Goal: Task Accomplishment & Management: Manage account settings

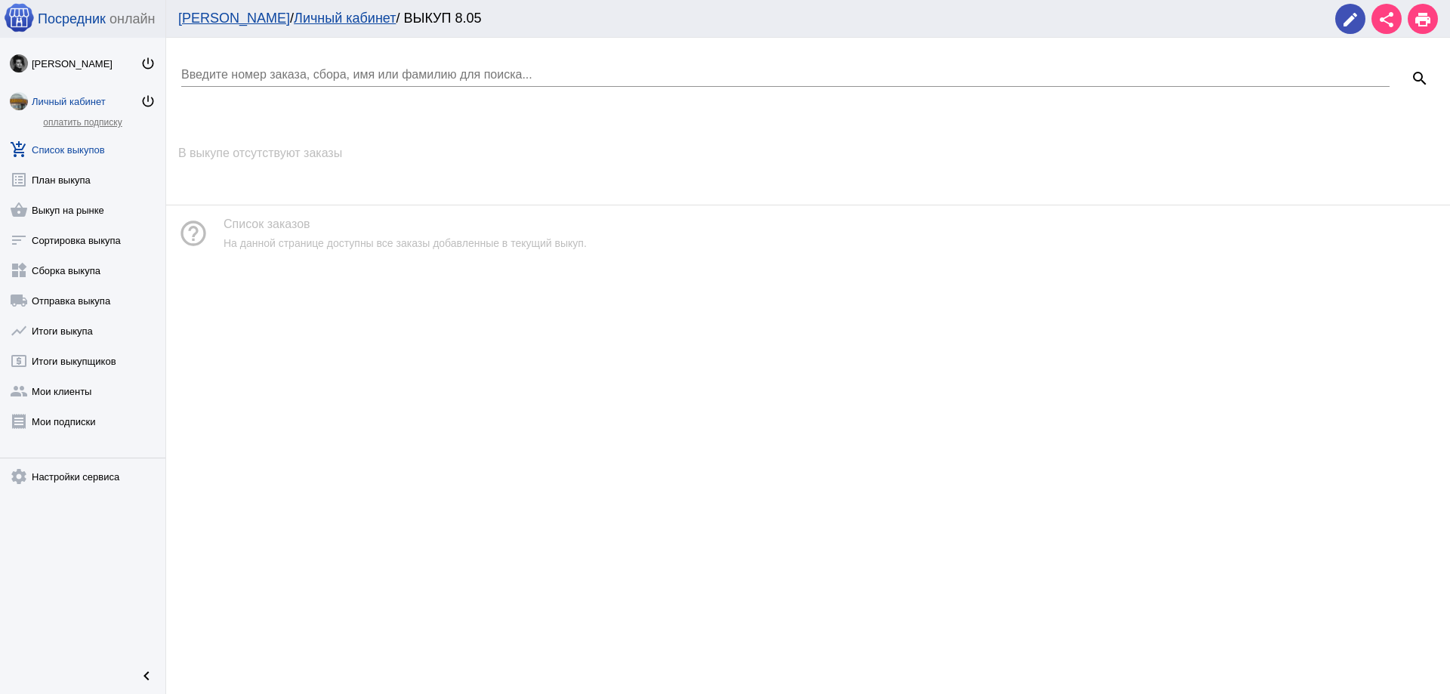
click at [60, 97] on div "Личный кабинет" at bounding box center [86, 101] width 109 height 11
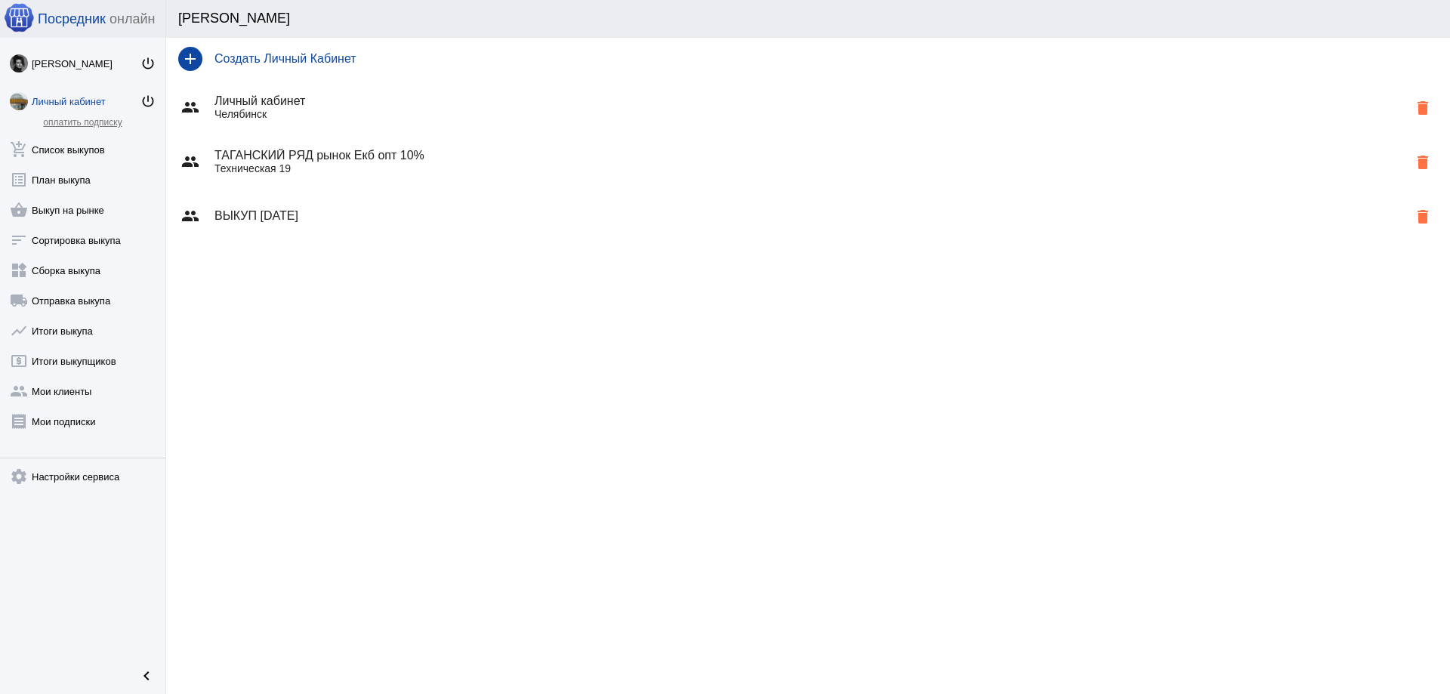
click at [340, 176] on div "group ТАГАНСКИЙ РЯД рынок Екб опт 10% Техническая 19 delete" at bounding box center [808, 161] width 1284 height 54
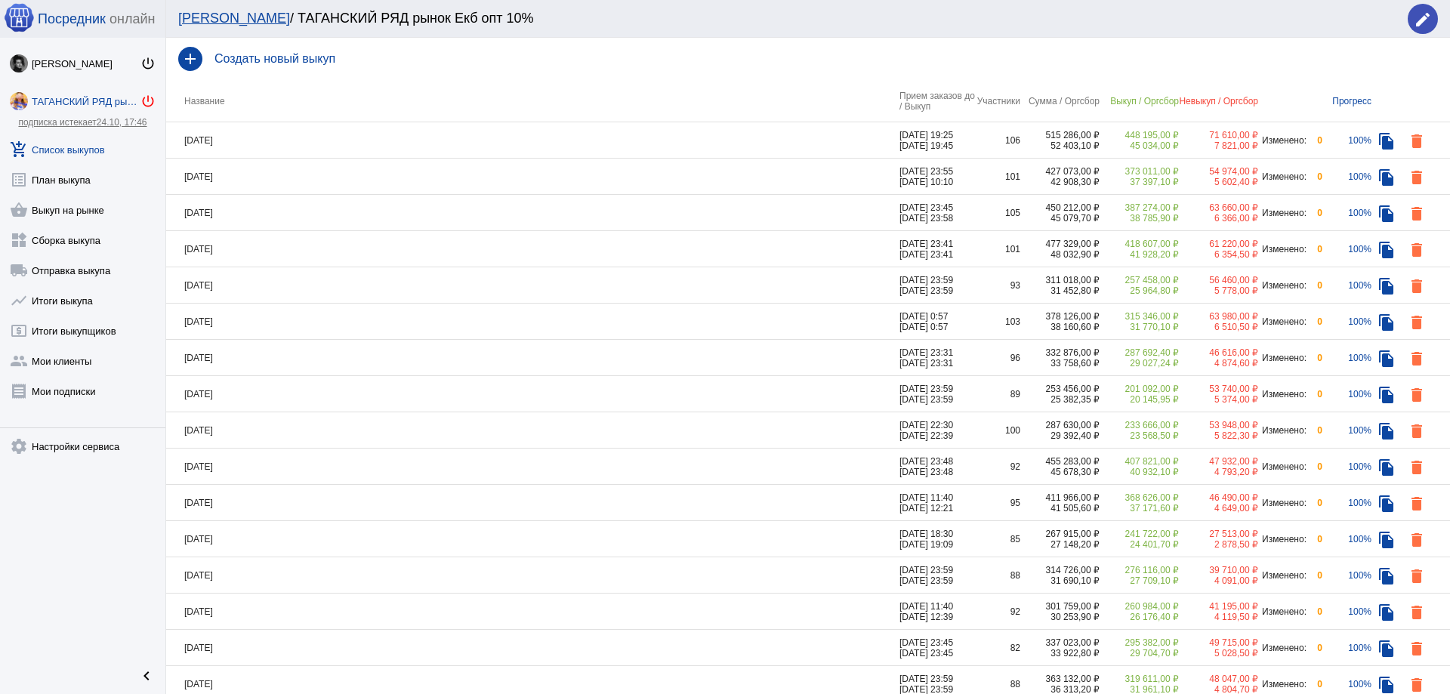
click at [144, 99] on mat-icon "power_settings_new" at bounding box center [147, 101] width 15 height 15
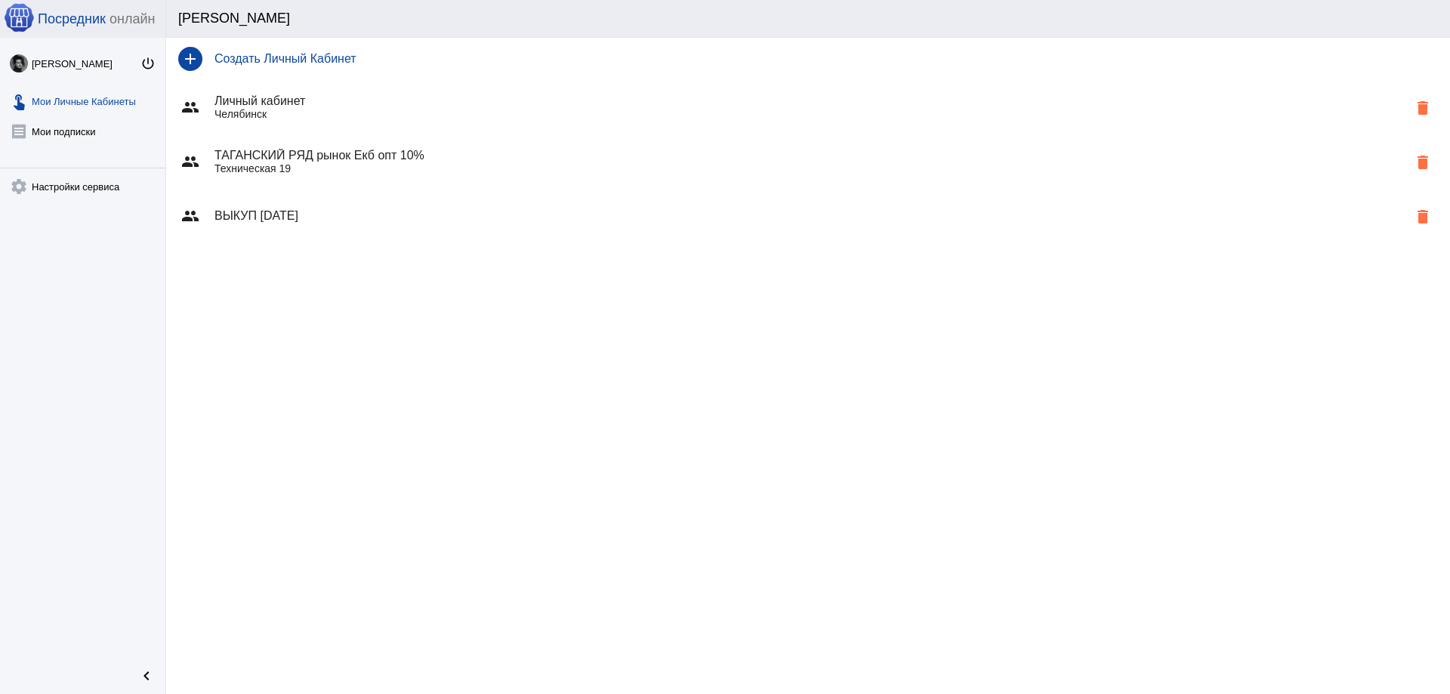
click at [256, 214] on h4 "ВЫКУП 11.10.25" at bounding box center [810, 216] width 1193 height 14
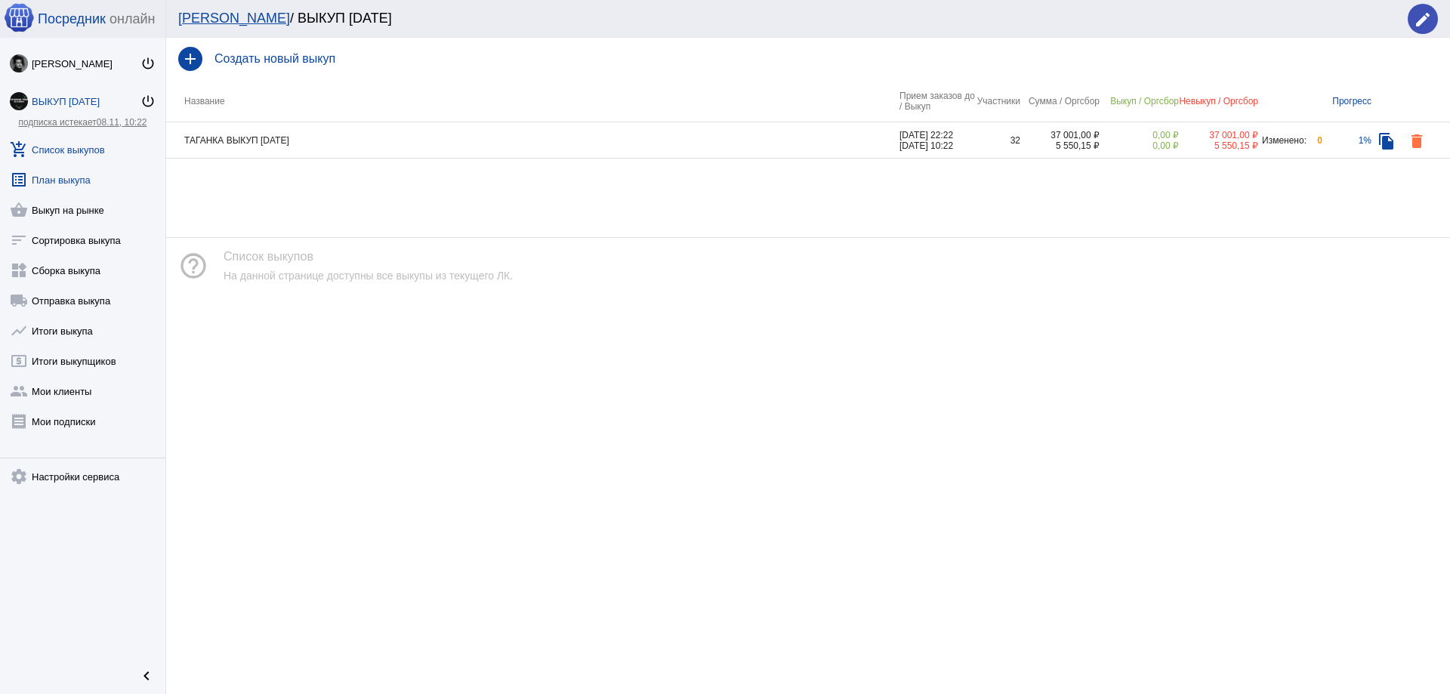
click at [66, 187] on link "list_alt План выкупа" at bounding box center [82, 177] width 165 height 30
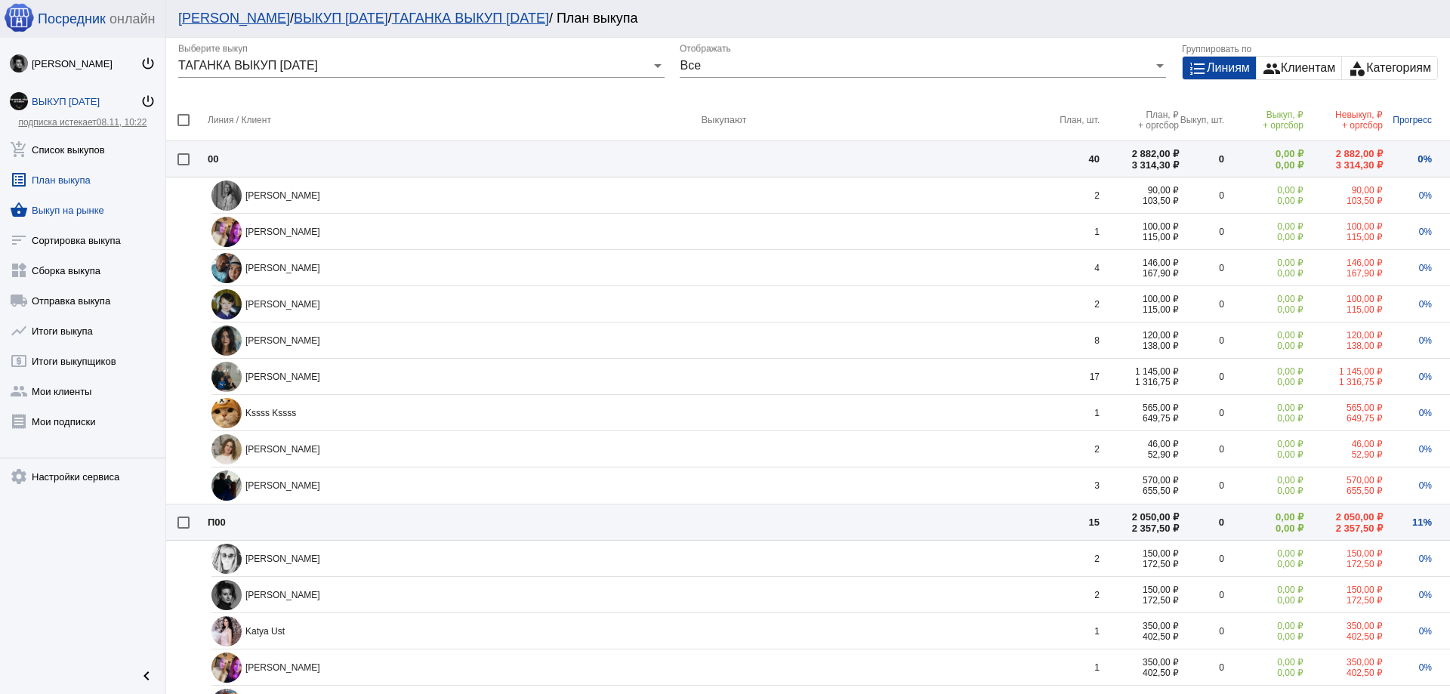
click at [64, 220] on link "shopping_basket Выкуп на рынке" at bounding box center [82, 207] width 165 height 30
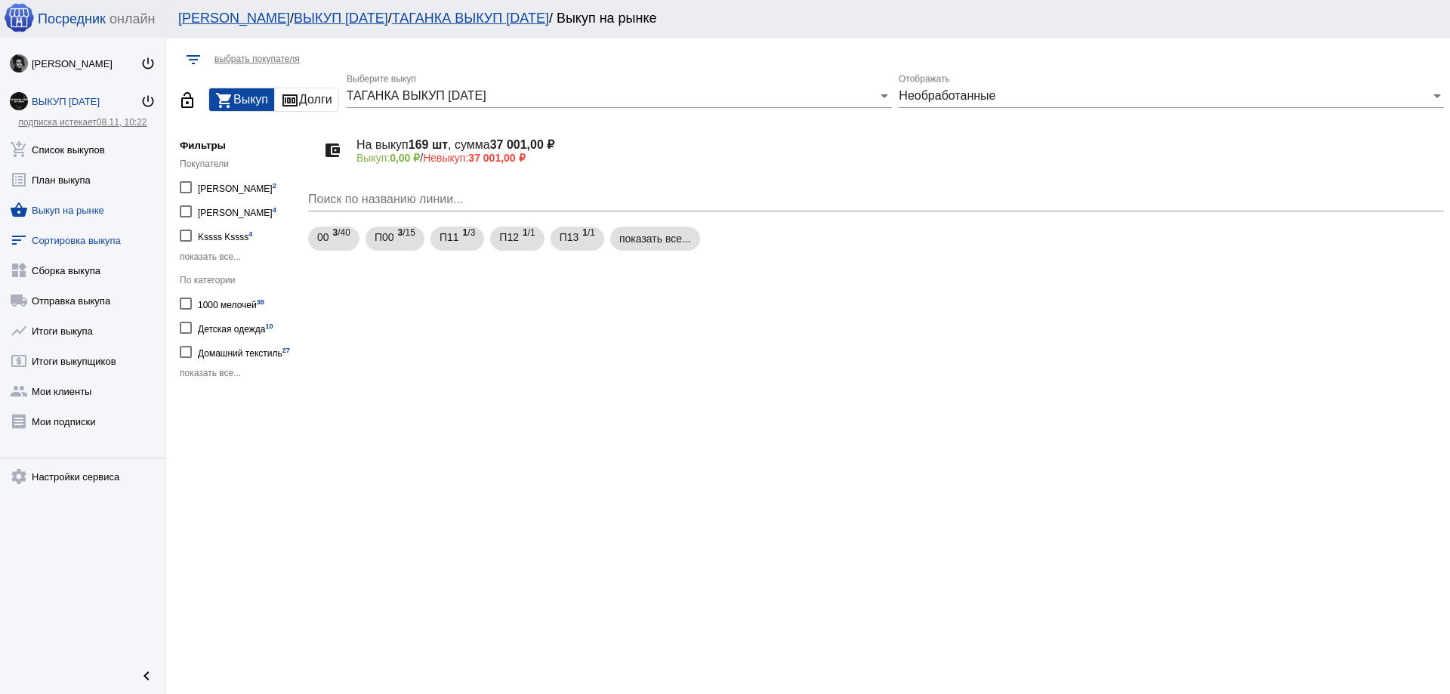
click at [70, 239] on link "sort Сортировка выкупа" at bounding box center [82, 237] width 165 height 30
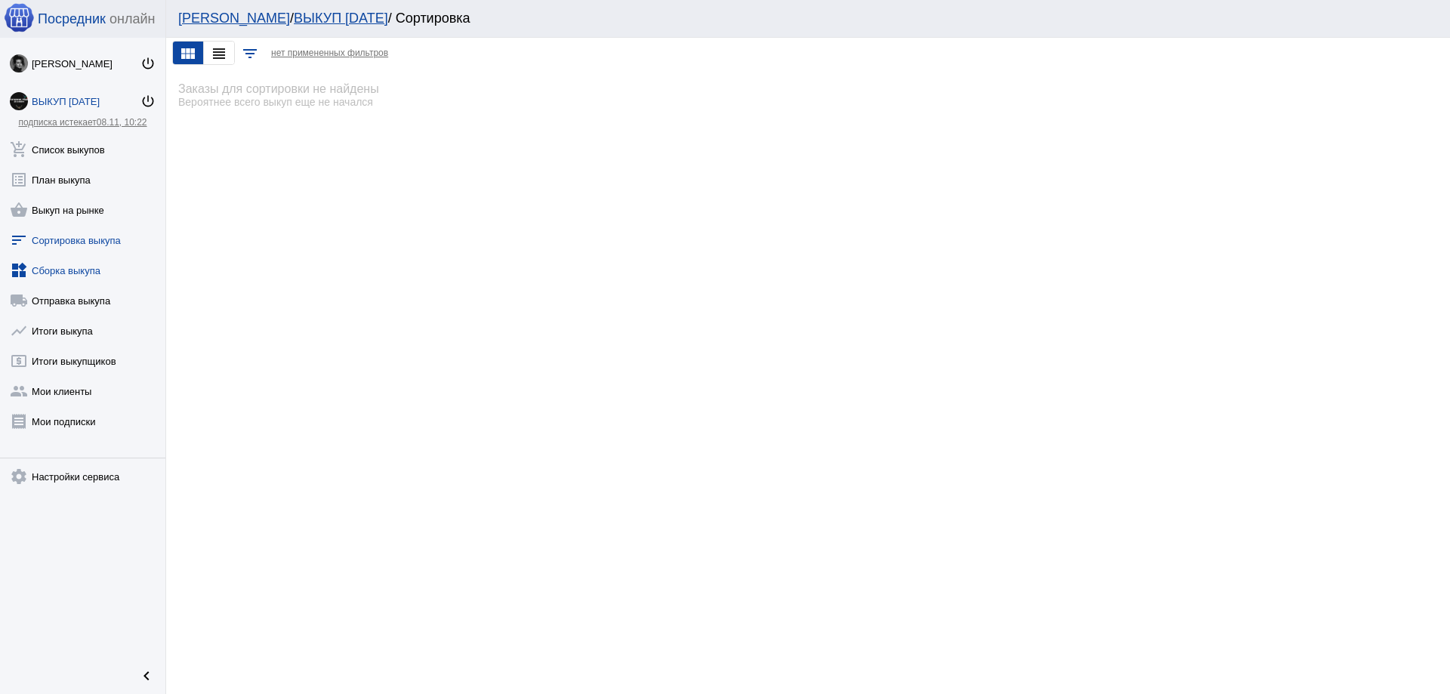
click at [66, 273] on link "widgets Сборка выкупа" at bounding box center [82, 267] width 165 height 30
click at [65, 301] on link "local_shipping Отправка выкупа" at bounding box center [82, 297] width 165 height 30
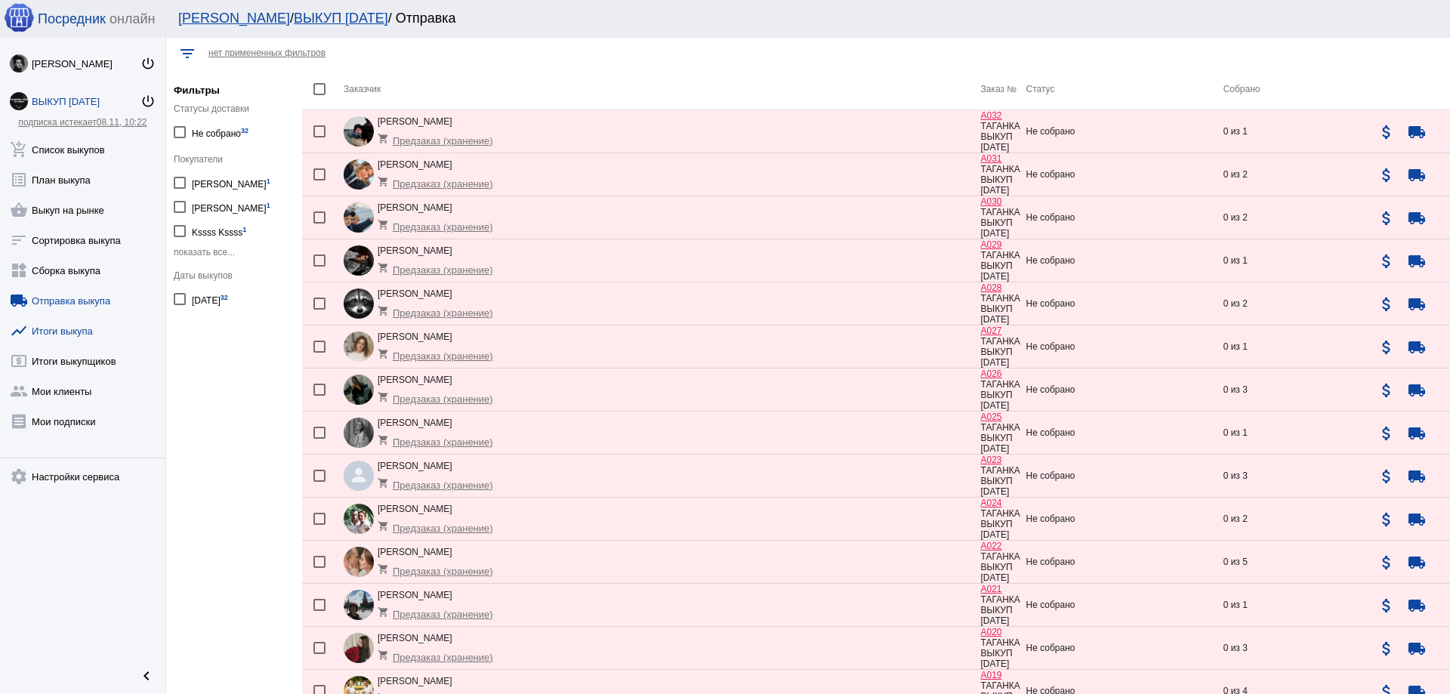
click at [73, 335] on link "show_chart Итоги выкупа" at bounding box center [82, 328] width 165 height 30
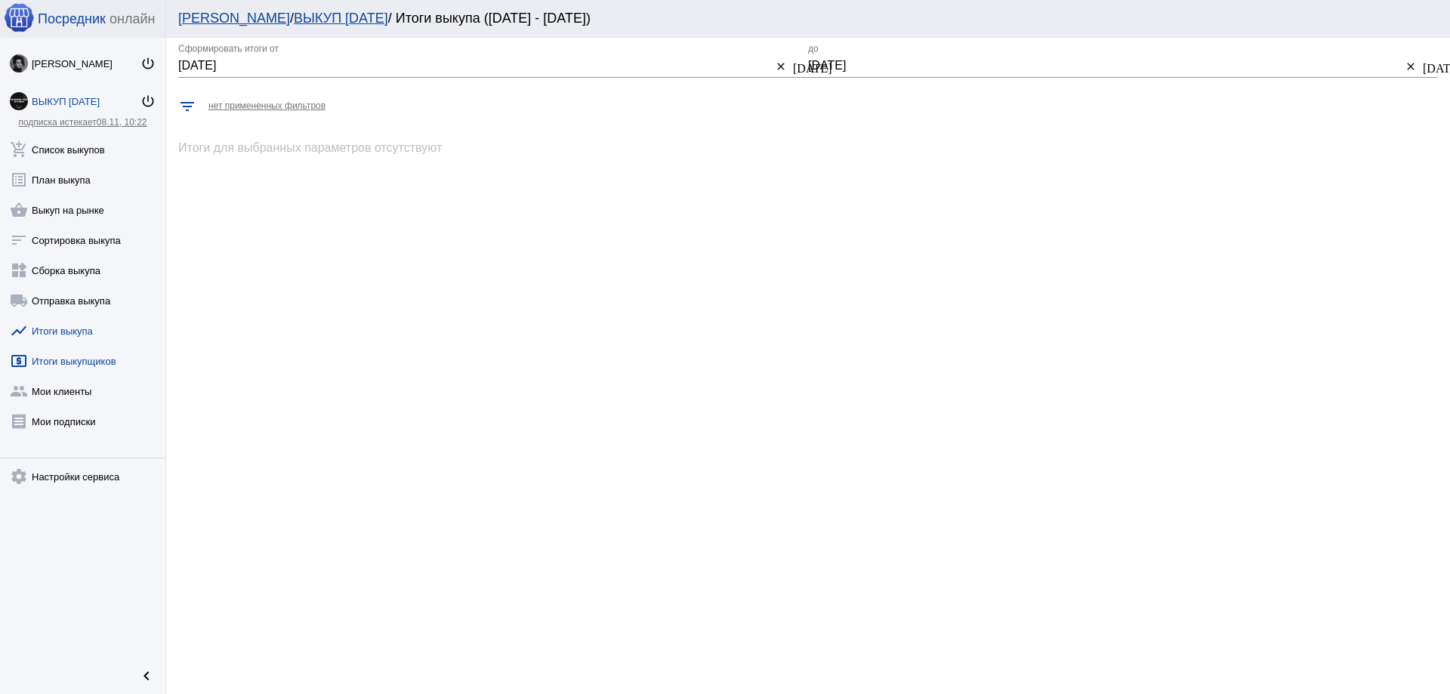
click at [66, 366] on link "local_atm Итоги выкупщиков" at bounding box center [82, 358] width 165 height 30
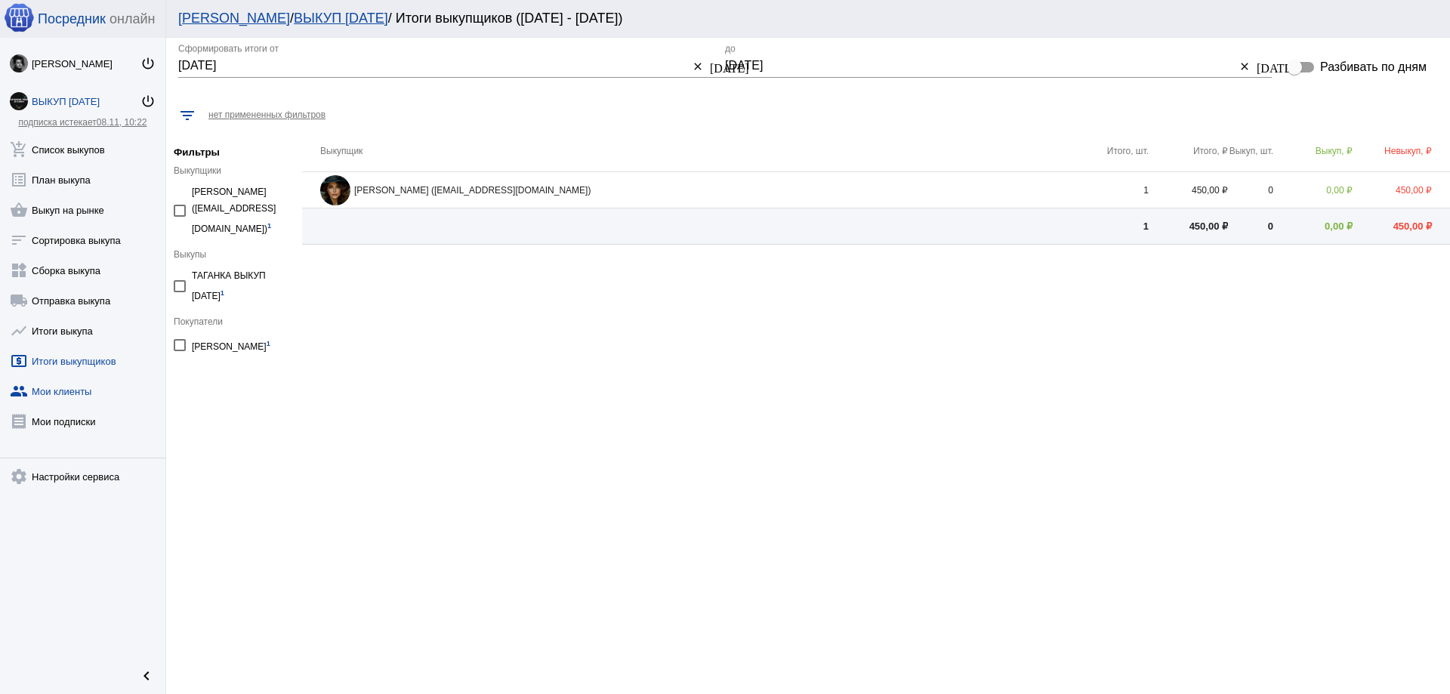
click at [76, 390] on link "group Мои клиенты" at bounding box center [82, 388] width 165 height 30
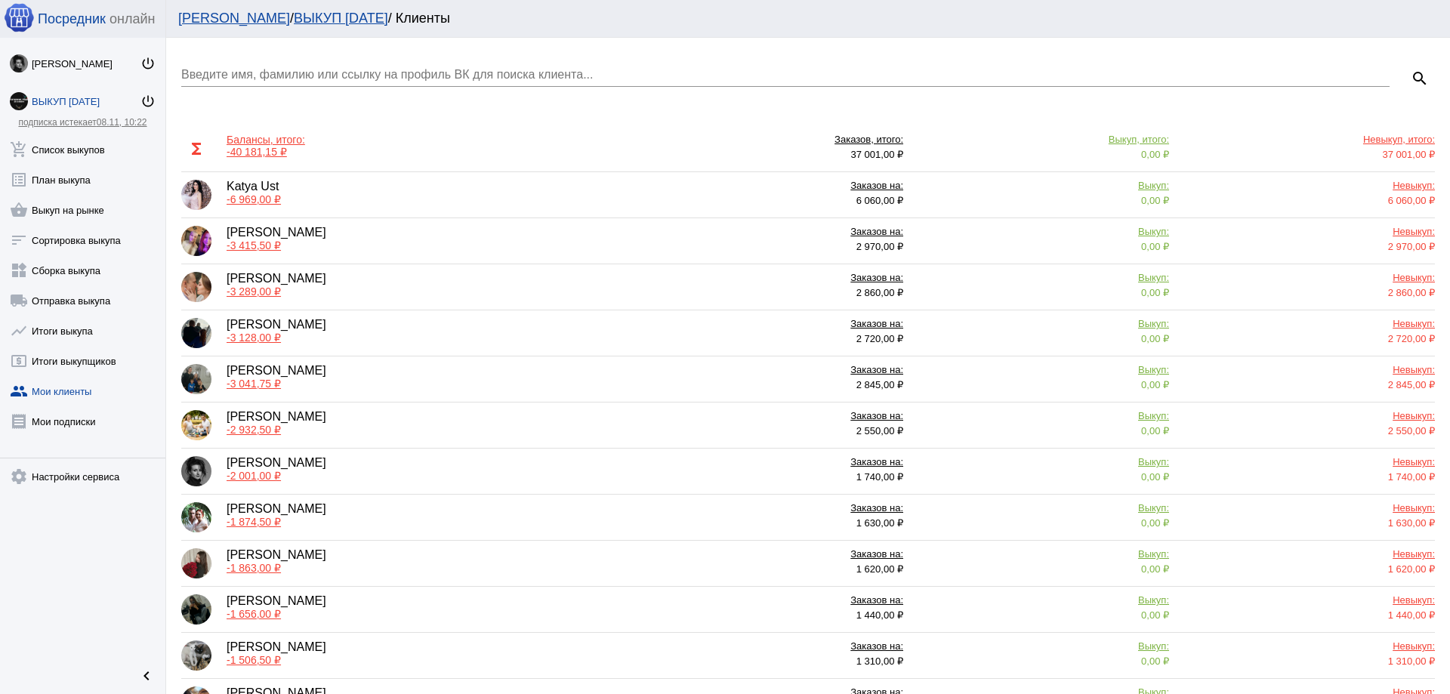
click at [54, 109] on link "ВЫКУП 11.10.25 power_settings_new" at bounding box center [82, 98] width 165 height 30
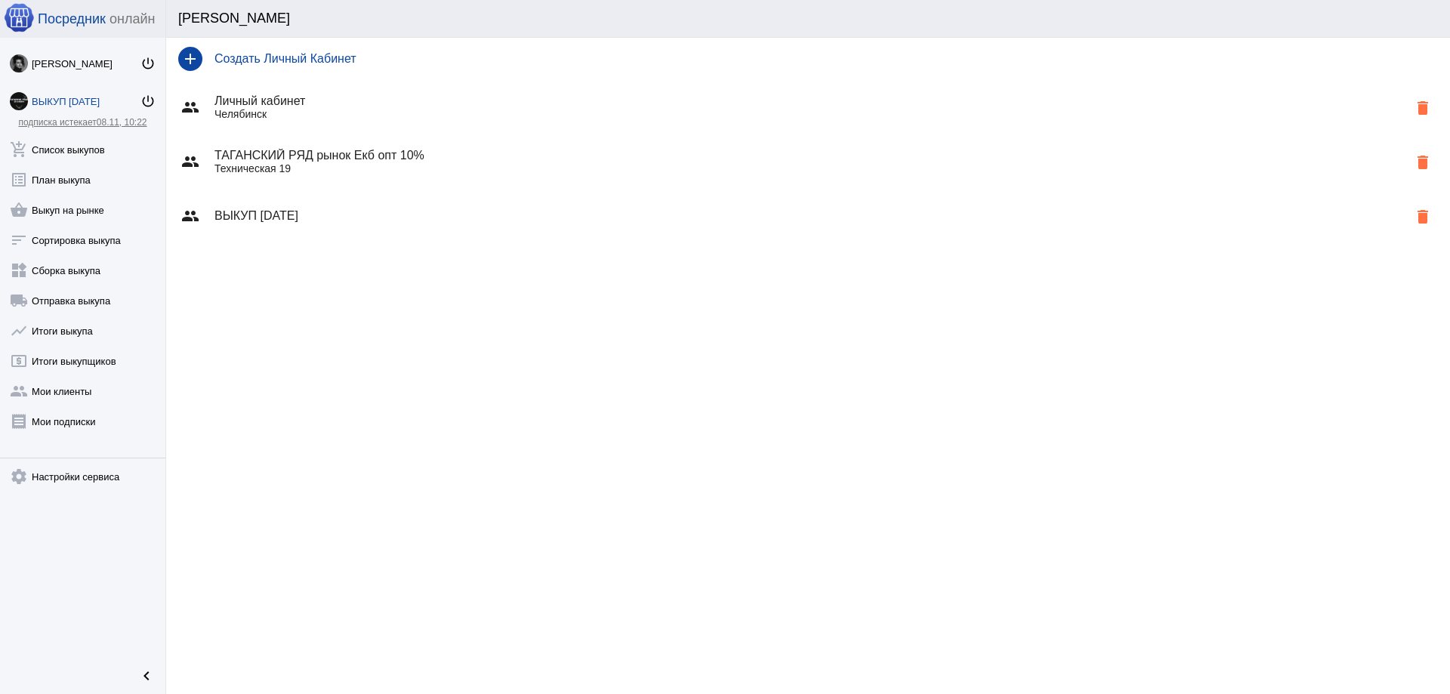
click at [339, 153] on h4 "ТАГАНСКИЙ РЯД рынок Екб опт 10%" at bounding box center [810, 156] width 1193 height 14
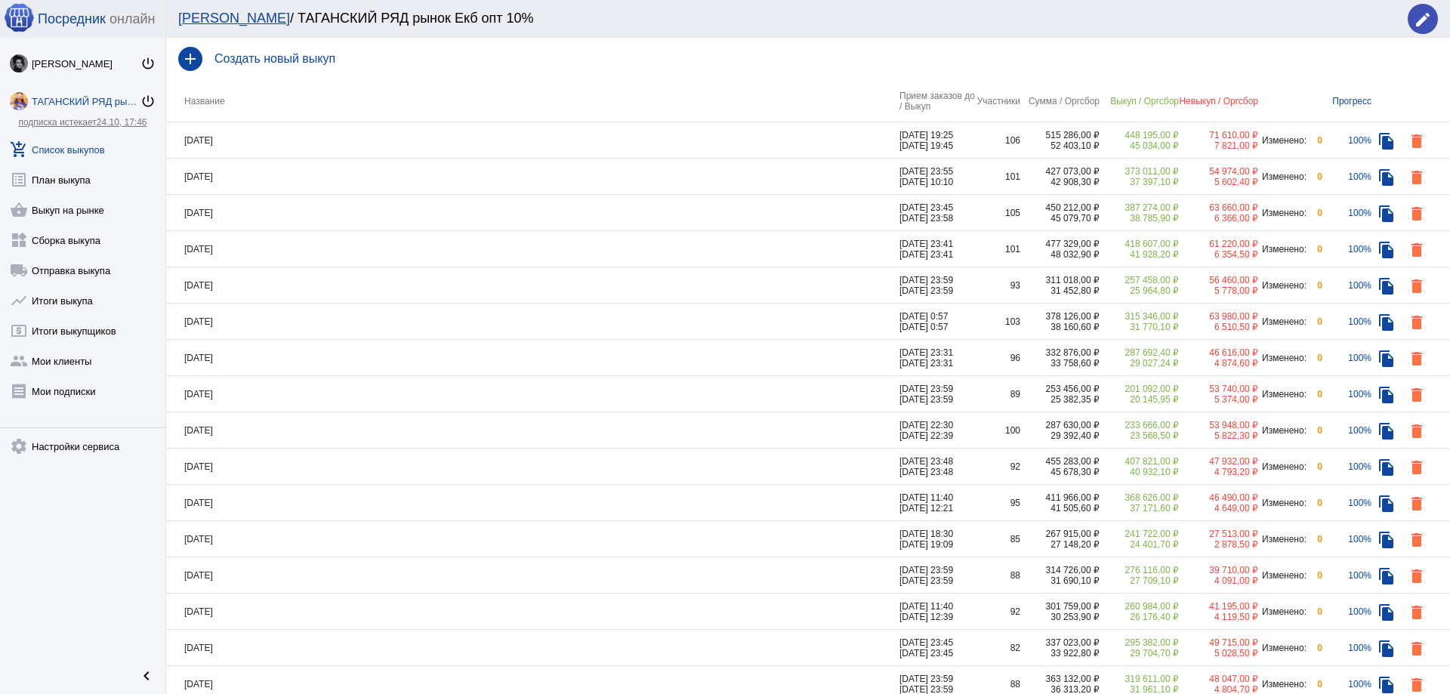
click at [69, 102] on div "ТАГАНСКИЙ РЯД рынок Екб опт 10%" at bounding box center [86, 101] width 109 height 11
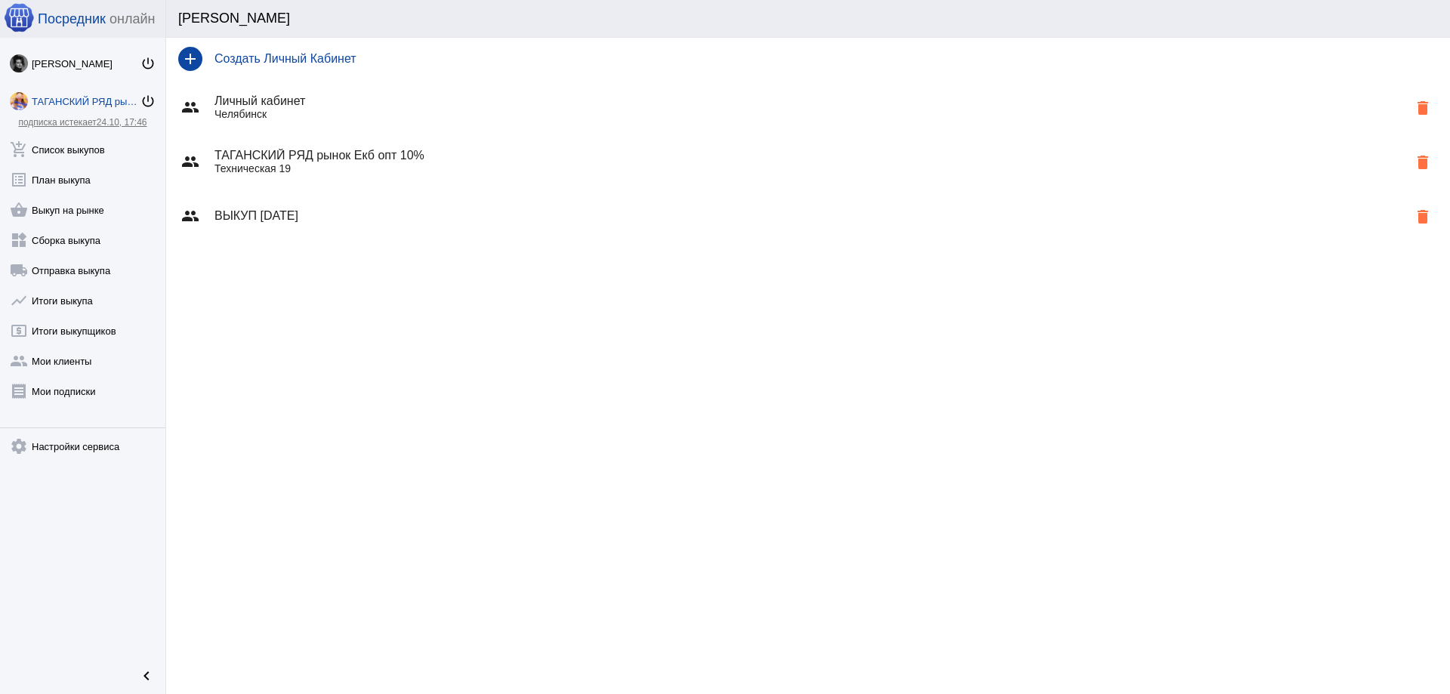
click at [295, 103] on h4 "Личный кабинет" at bounding box center [810, 101] width 1193 height 14
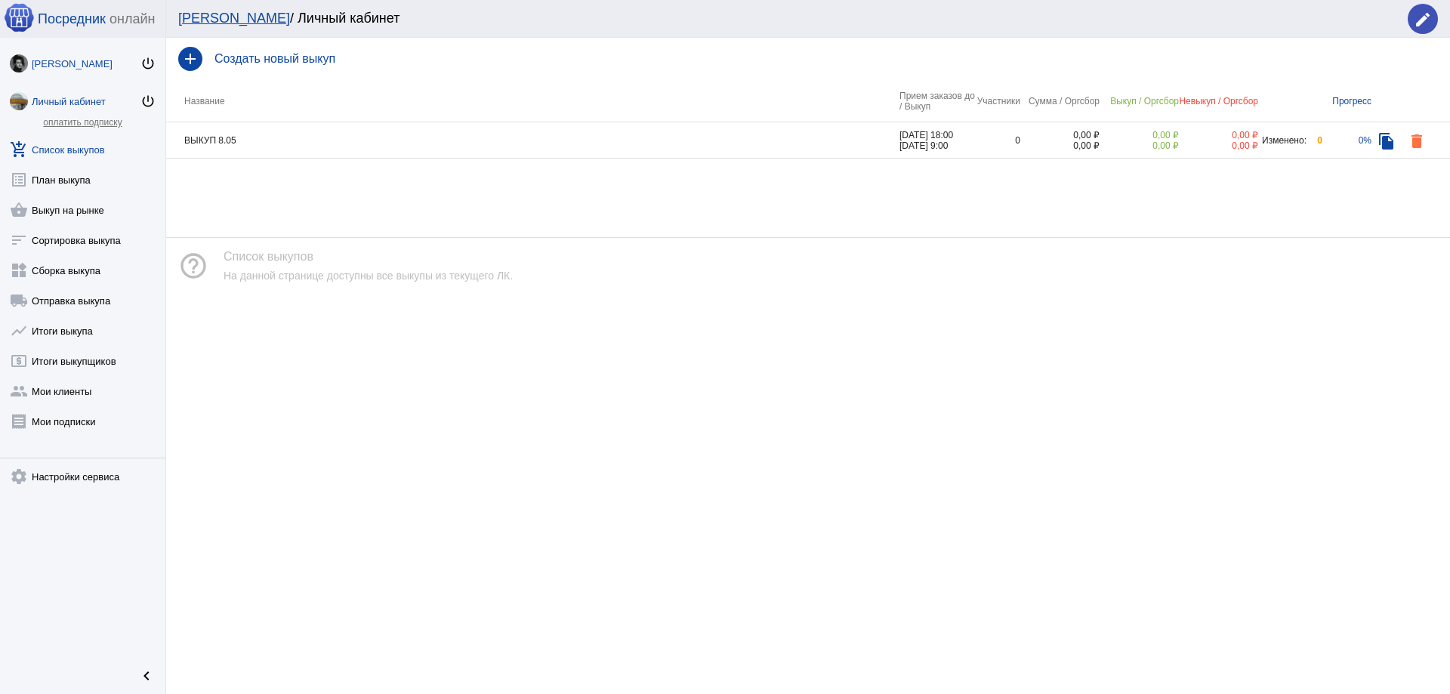
click at [76, 65] on div "Елизавета Авдевнина" at bounding box center [86, 63] width 109 height 11
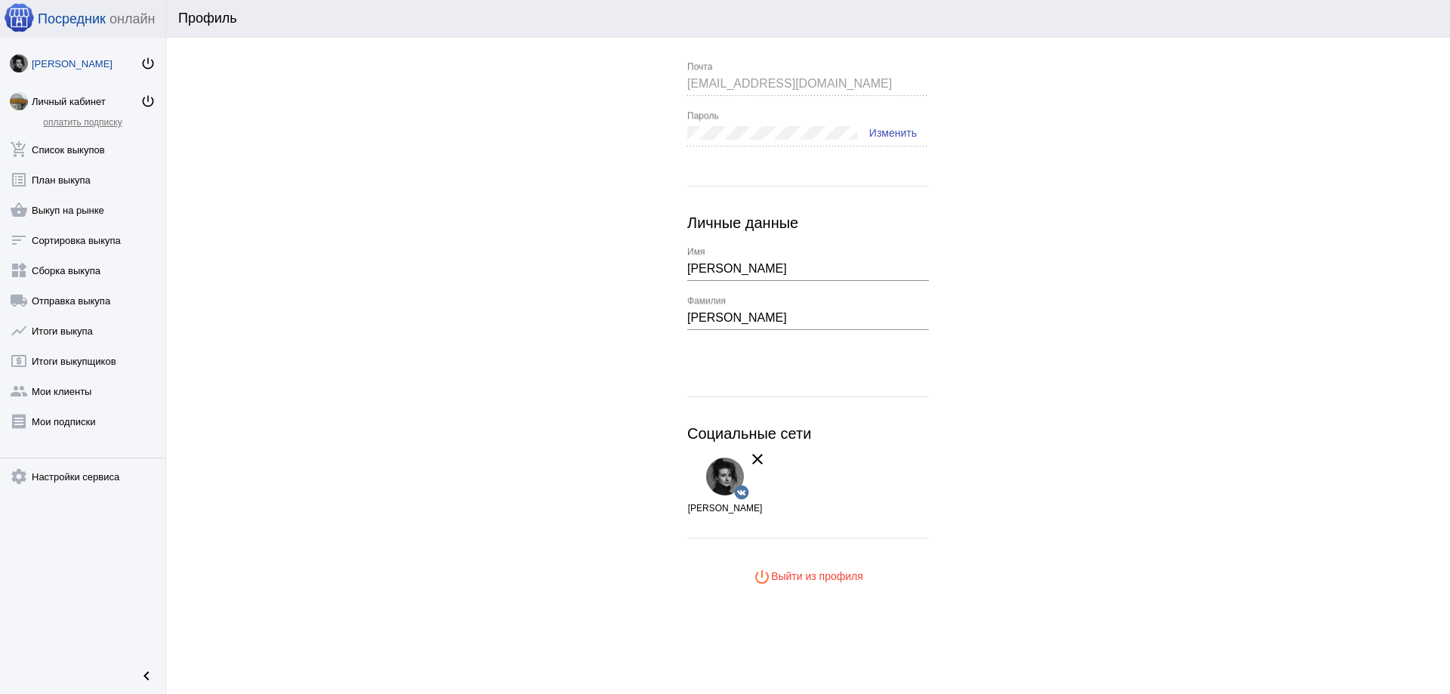
click at [792, 582] on span "power_settings_new Выйти из профиля" at bounding box center [808, 576] width 110 height 12
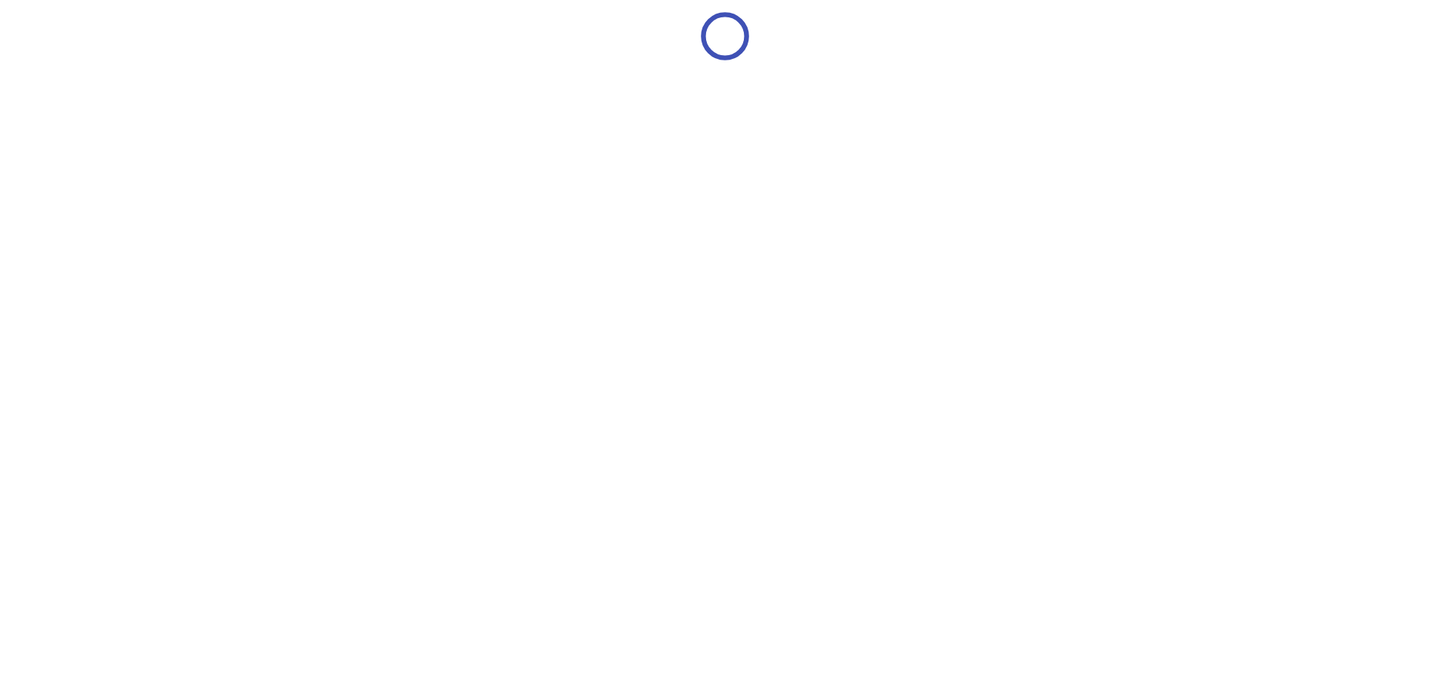
click at [1272, 73] on html at bounding box center [725, 36] width 1450 height 73
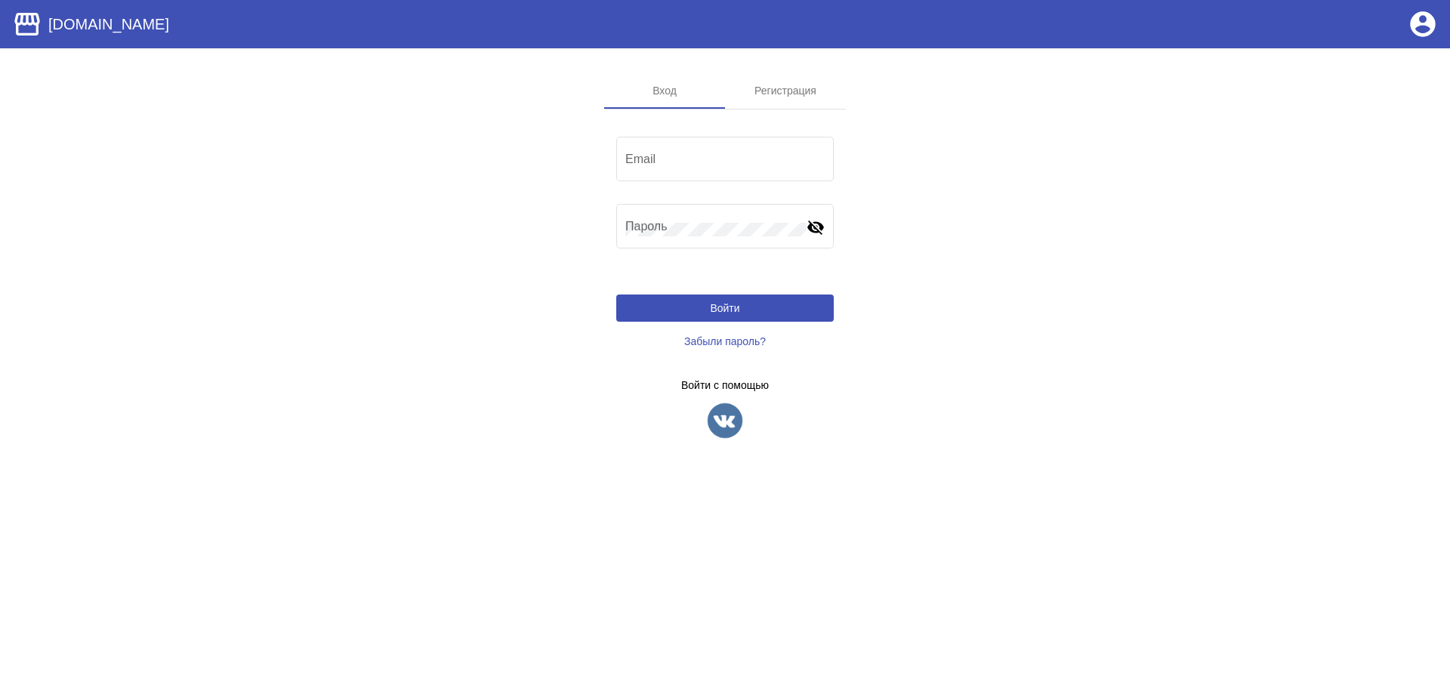
type input "[EMAIL_ADDRESS][DOMAIN_NAME]"
click at [779, 304] on button "Войти" at bounding box center [725, 308] width 218 height 27
